Goal: Information Seeking & Learning: Learn about a topic

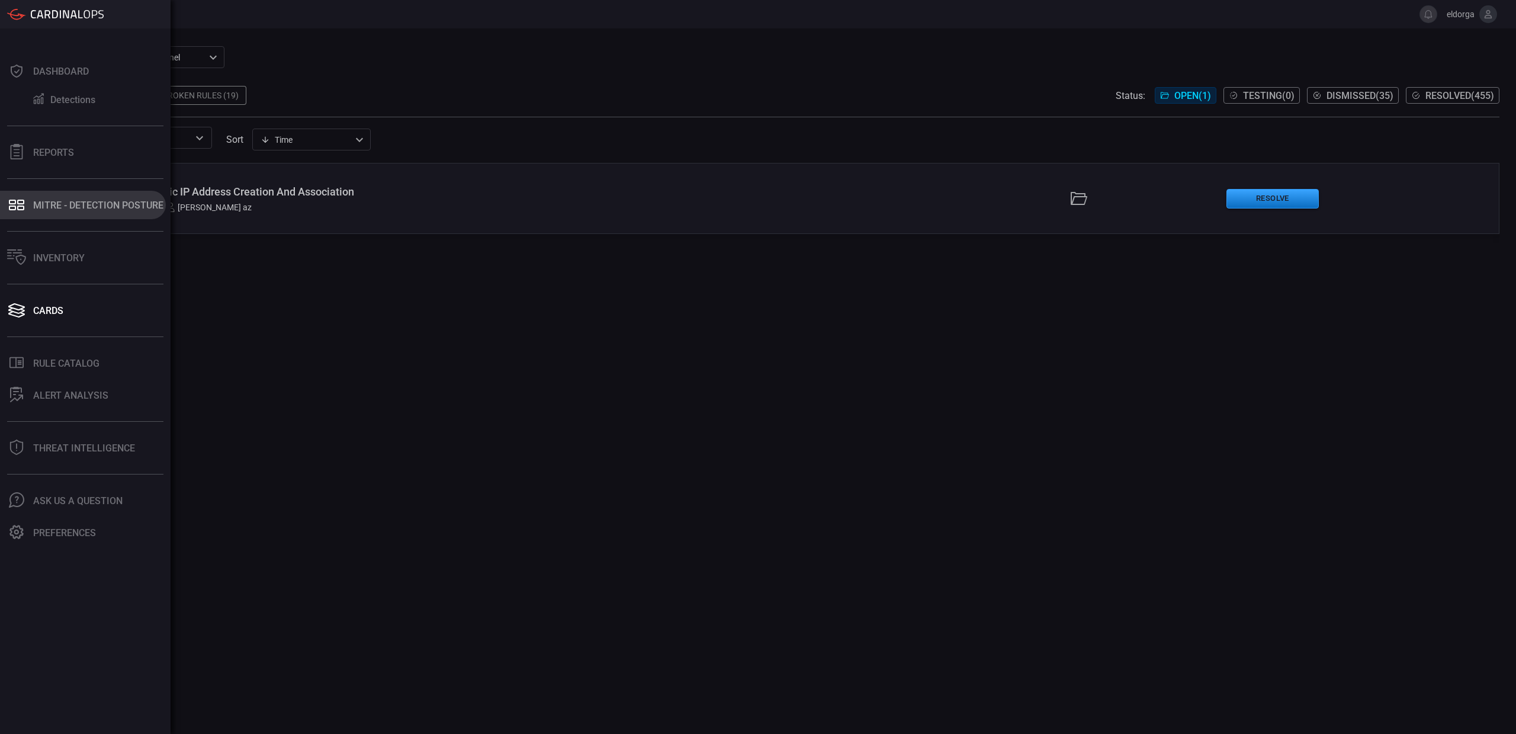
click at [31, 210] on button "MITRE - Detection Posture" at bounding box center [83, 205] width 166 height 28
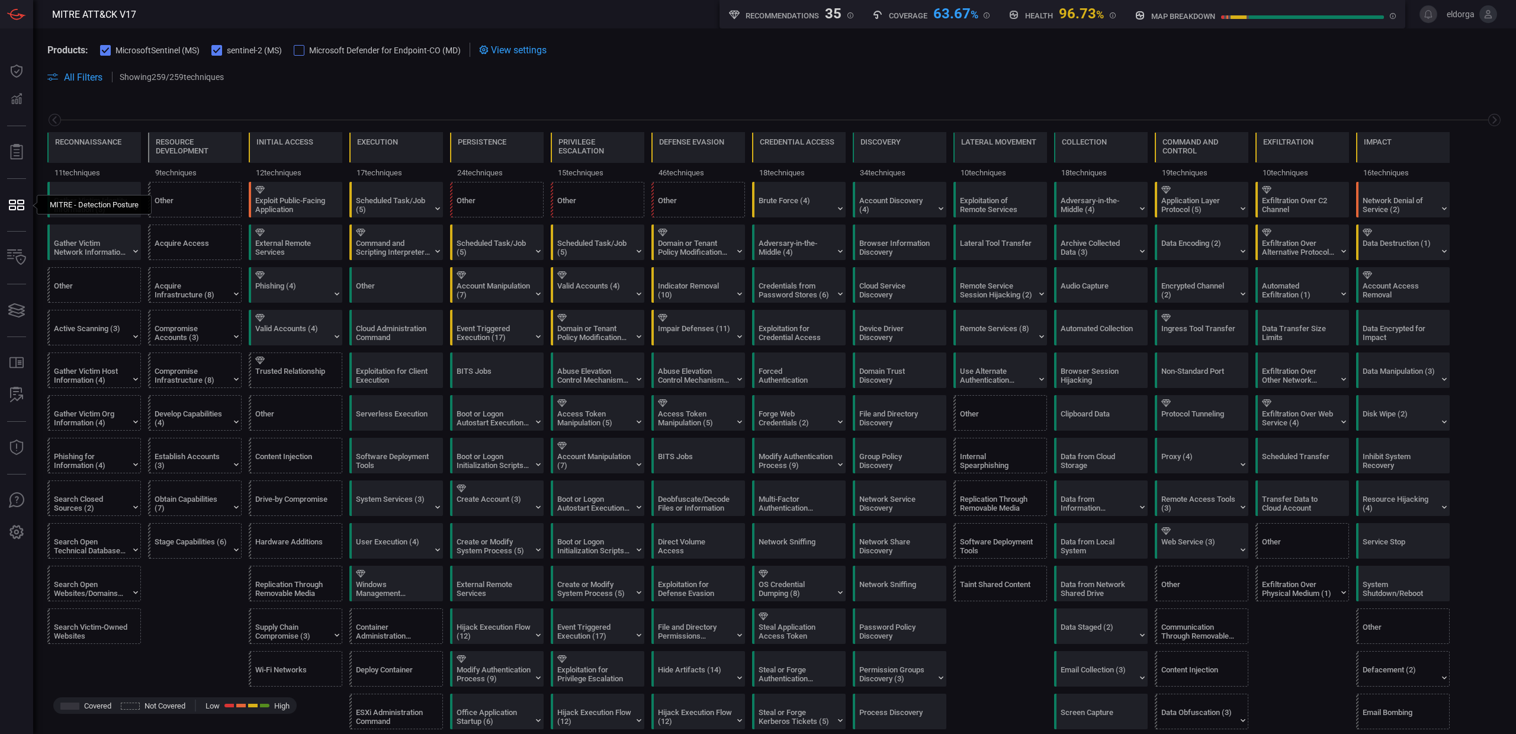
click at [338, 90] on span at bounding box center [774, 91] width 1454 height 14
click at [329, 208] on div "Exploit Public-Facing Application" at bounding box center [299, 199] width 94 height 34
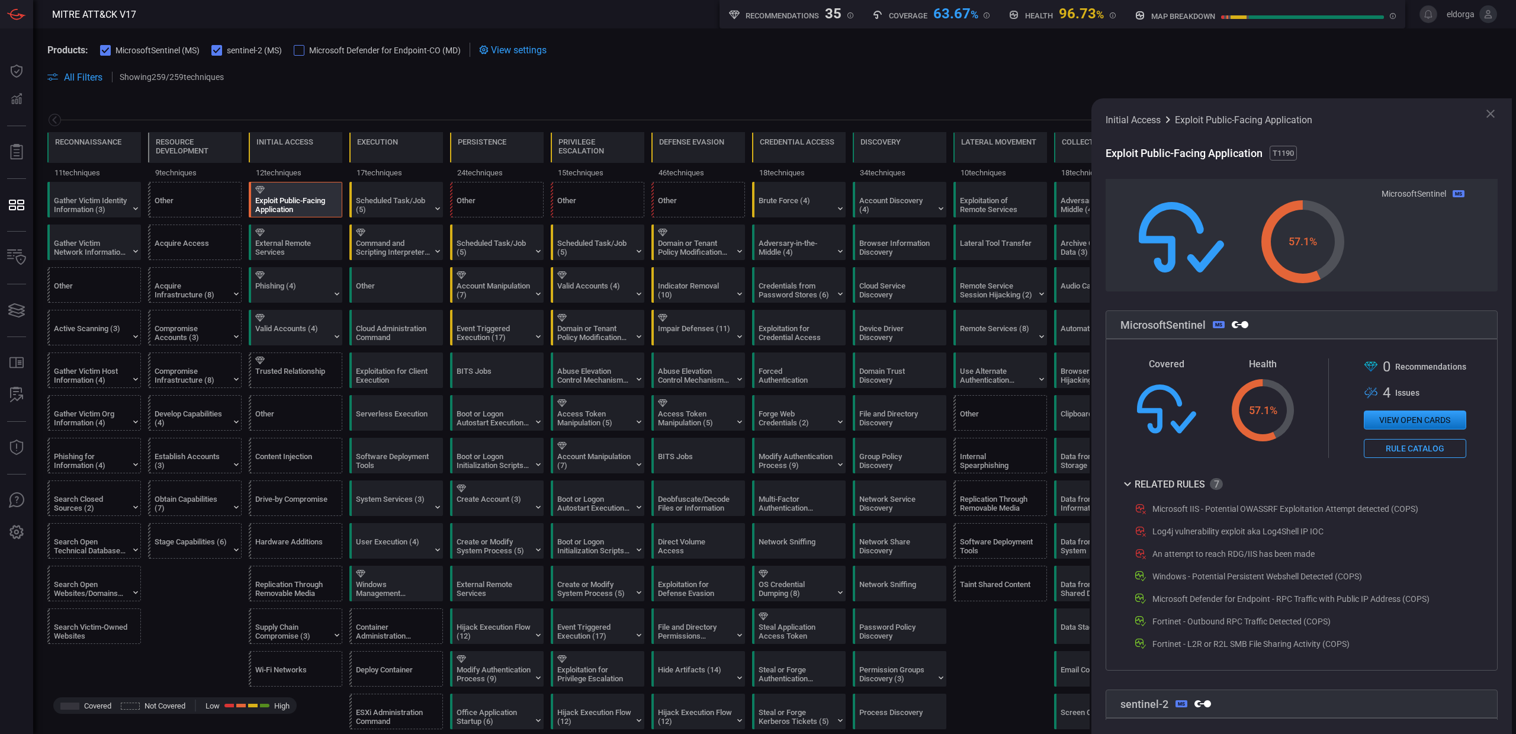
scroll to position [86, 0]
click at [77, 206] on div "Gather Victim Identity Information (3)" at bounding box center [91, 205] width 74 height 18
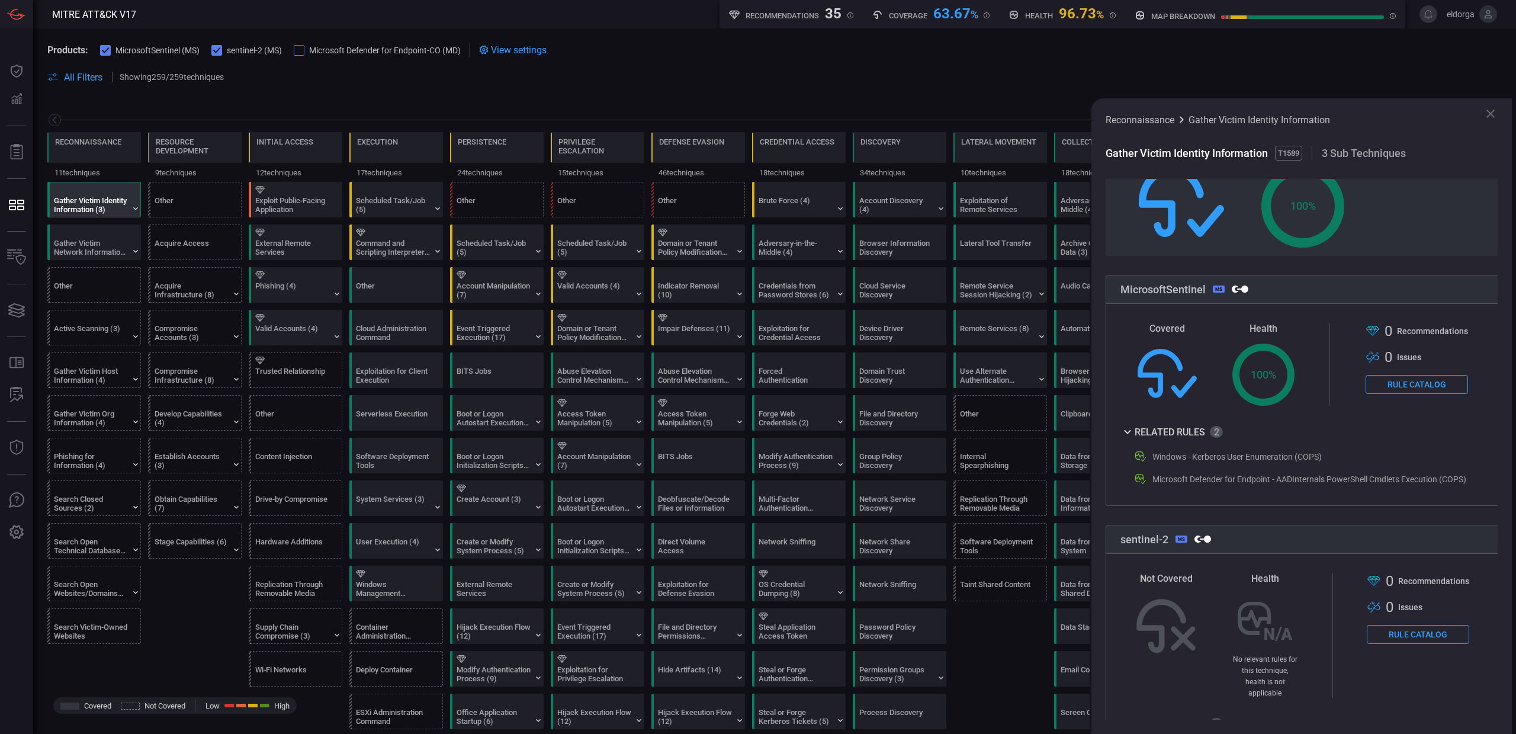
scroll to position [153, 0]
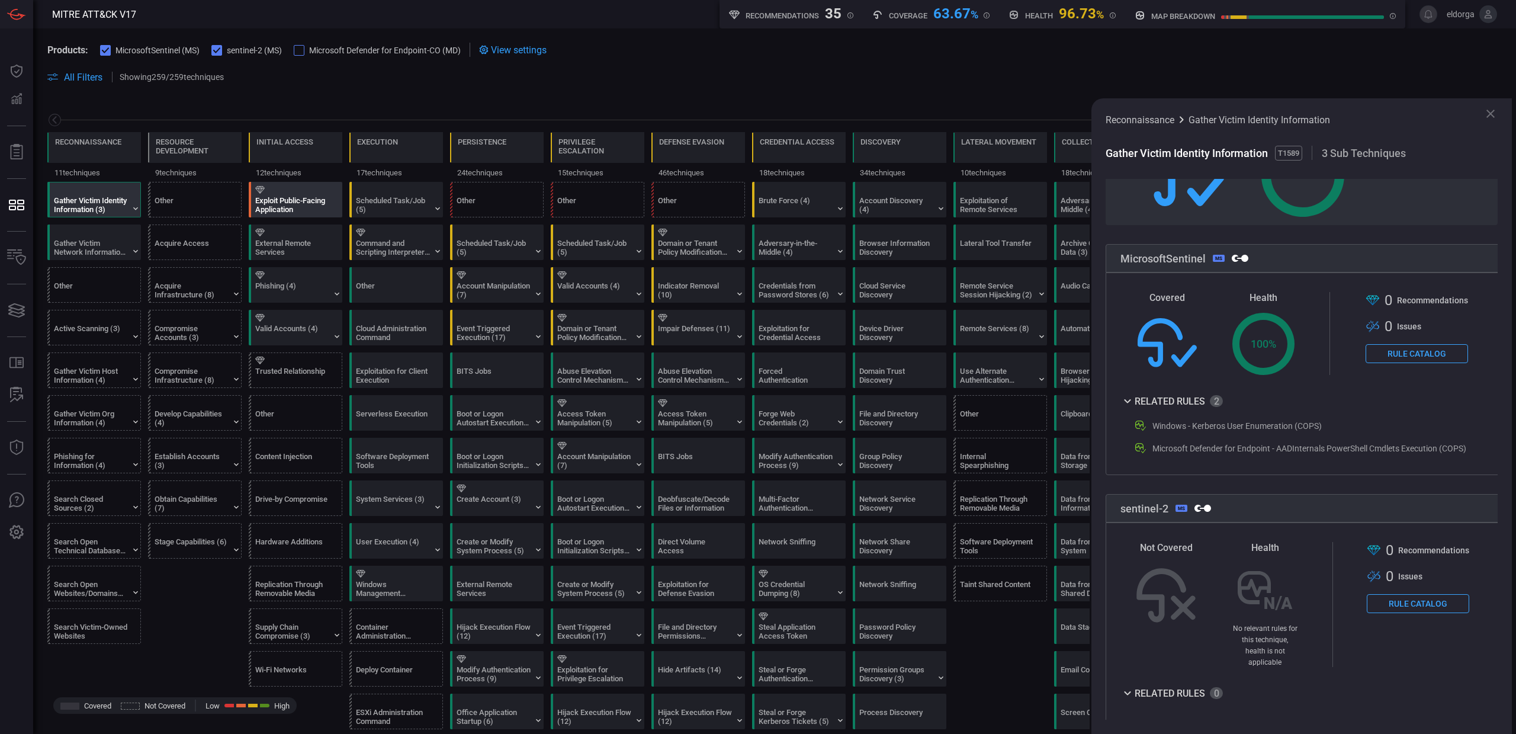
click at [290, 204] on div "Exploit Public-Facing Application" at bounding box center [292, 205] width 74 height 18
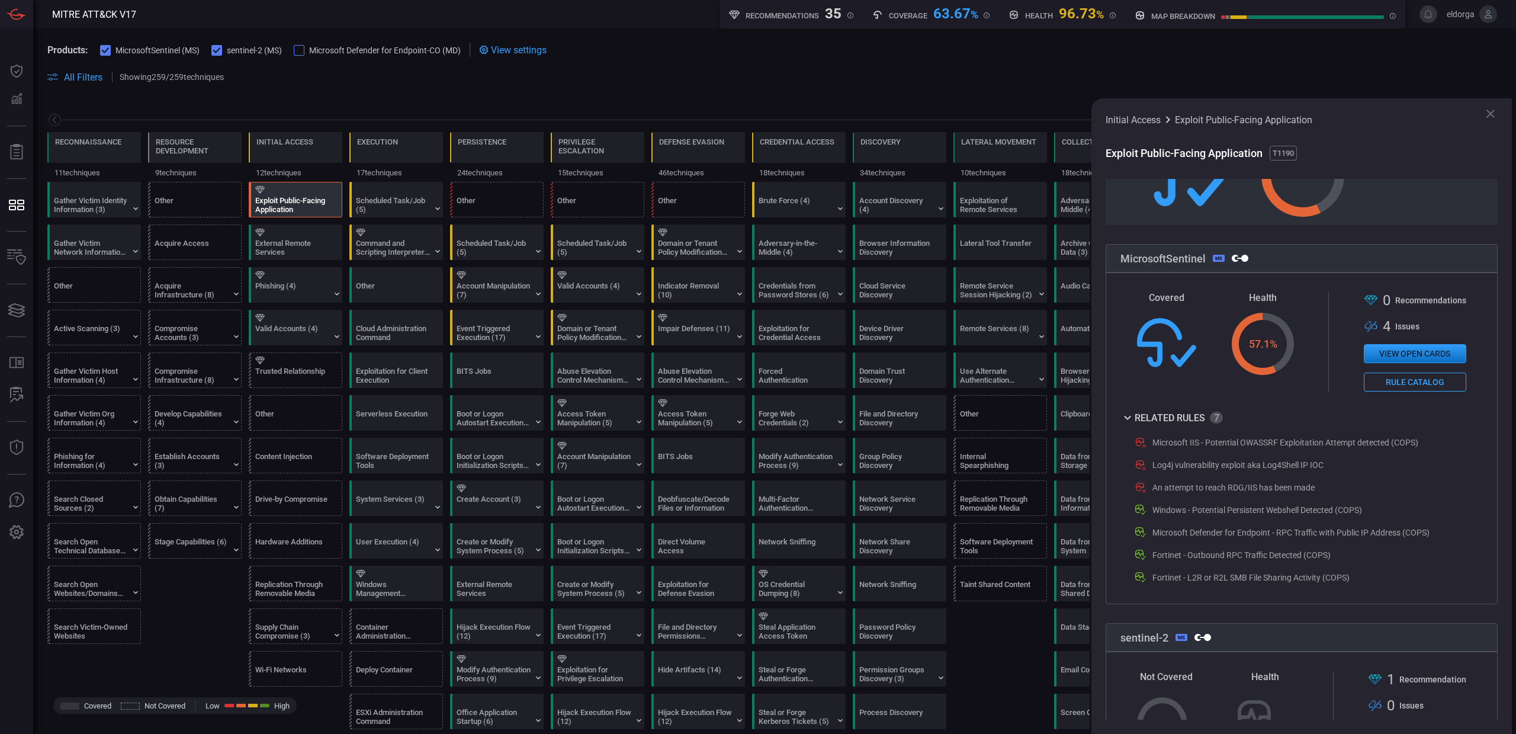
scroll to position [129, 0]
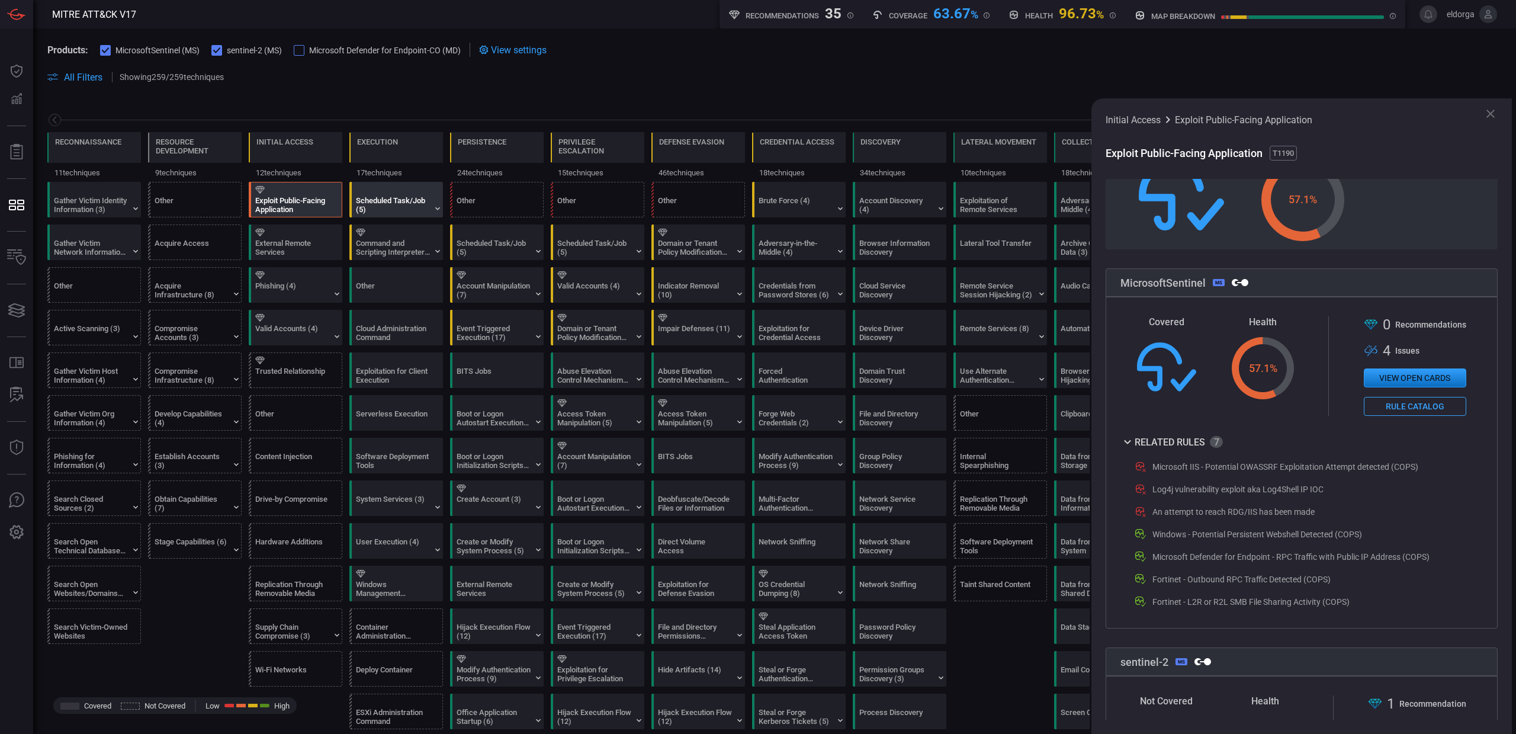
click at [413, 201] on div "Scheduled Task/Job (5)" at bounding box center [393, 205] width 74 height 18
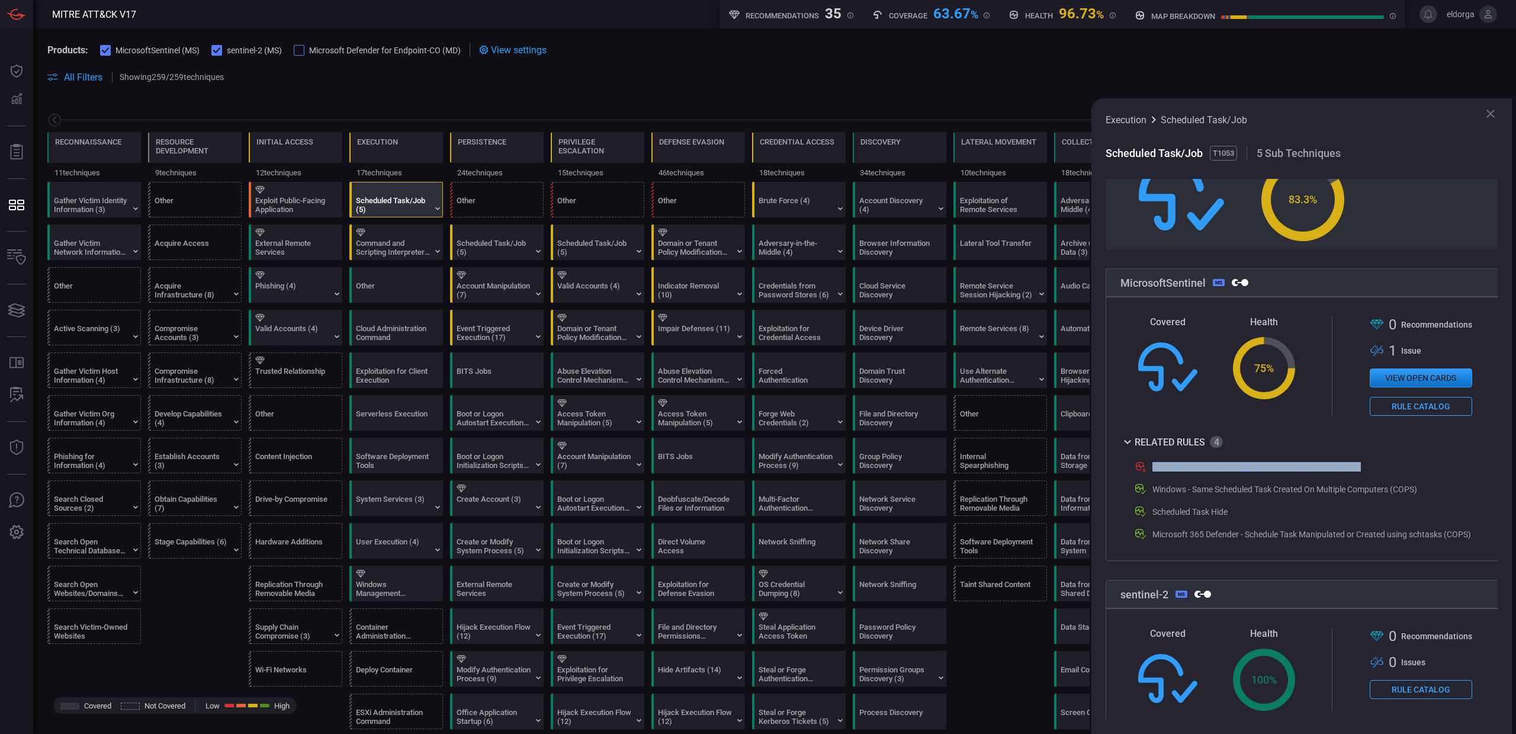
drag, startPoint x: 1151, startPoint y: 463, endPoint x: 1364, endPoint y: 463, distance: 213.2
click at [1364, 463] on div "Azure - Automation Rule was Updated or Created (COPS)" at bounding box center [1302, 467] width 338 height 14
click at [857, 62] on span at bounding box center [774, 63] width 1454 height 13
click at [1491, 117] on icon at bounding box center [1490, 114] width 14 height 14
